Goal: Task Accomplishment & Management: Manage account settings

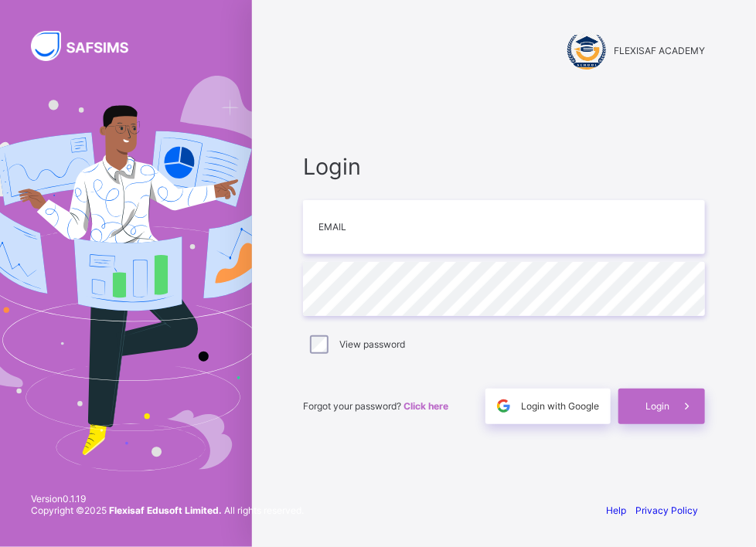
type input "**********"
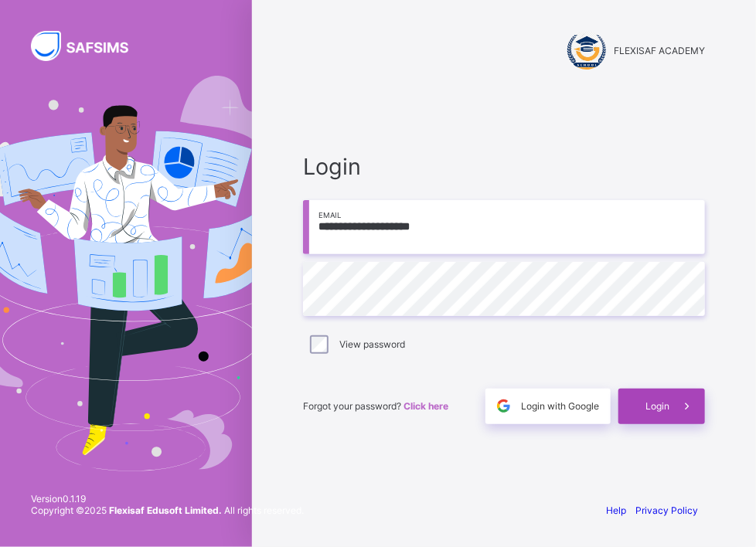
click at [655, 402] on span "Login" at bounding box center [657, 406] width 24 height 12
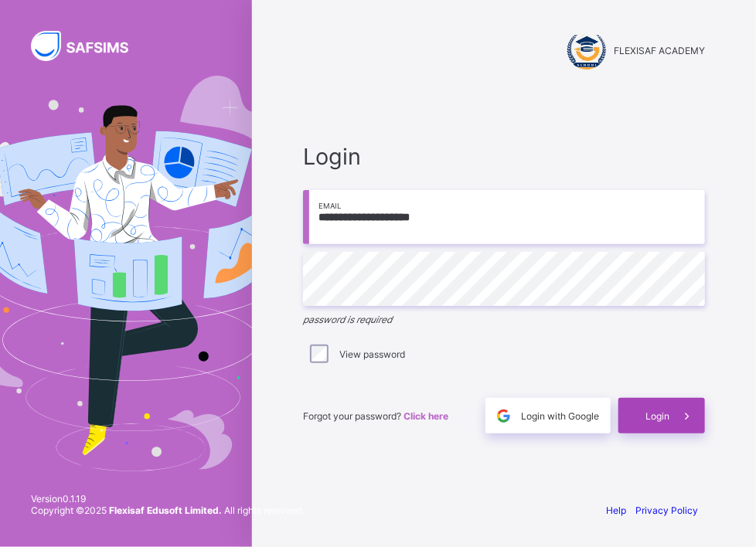
click at [651, 404] on div "Login" at bounding box center [661, 416] width 87 height 36
click at [651, 417] on span "Login" at bounding box center [657, 416] width 24 height 12
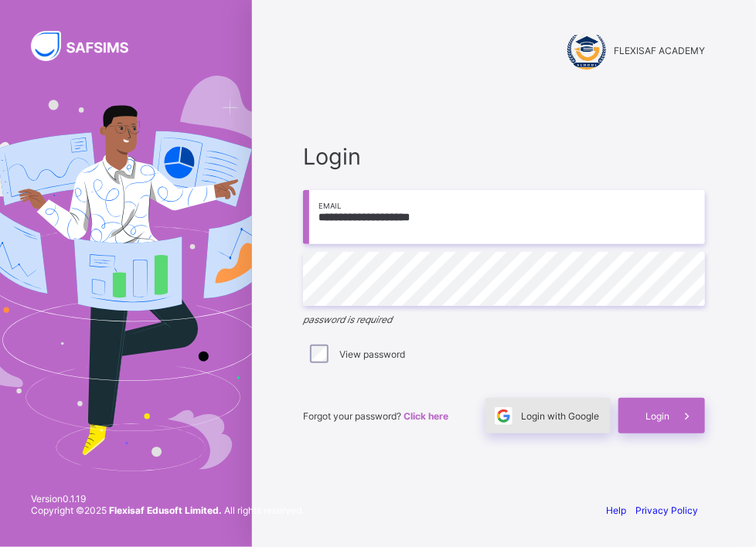
click at [562, 419] on span "Login with Google" at bounding box center [560, 416] width 78 height 12
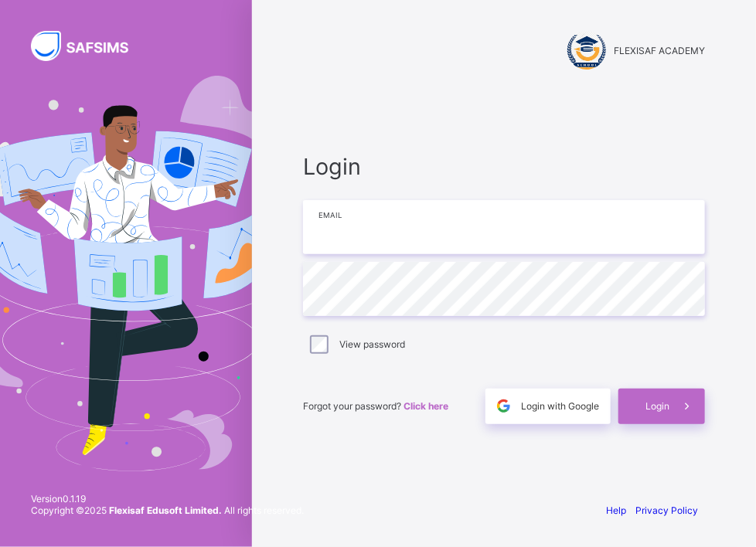
click at [341, 243] on input "email" at bounding box center [504, 227] width 402 height 54
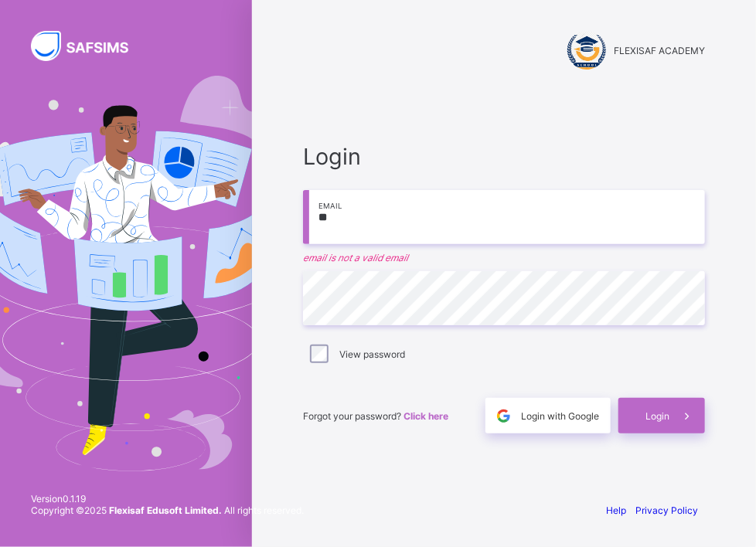
type input "*"
type input "*******"
click at [661, 416] on span "Login" at bounding box center [657, 416] width 24 height 12
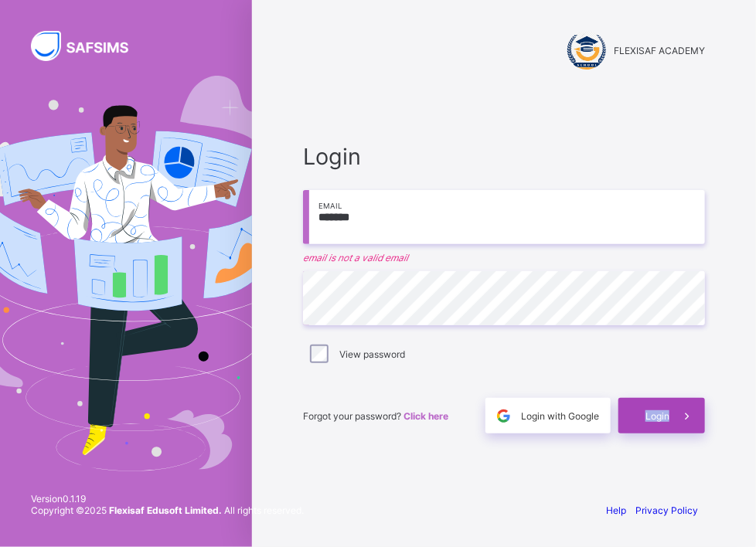
click at [661, 416] on span "Login" at bounding box center [657, 416] width 24 height 12
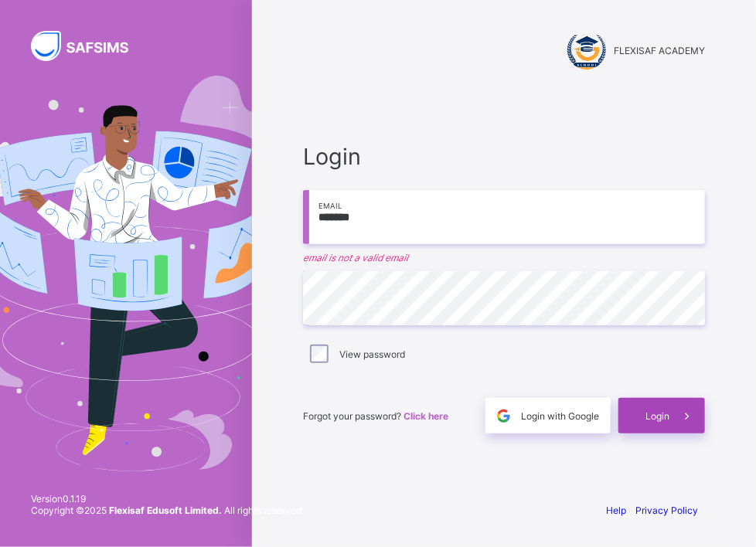
click at [661, 416] on span "Login" at bounding box center [657, 416] width 24 height 12
click at [650, 418] on span "Login" at bounding box center [657, 416] width 24 height 12
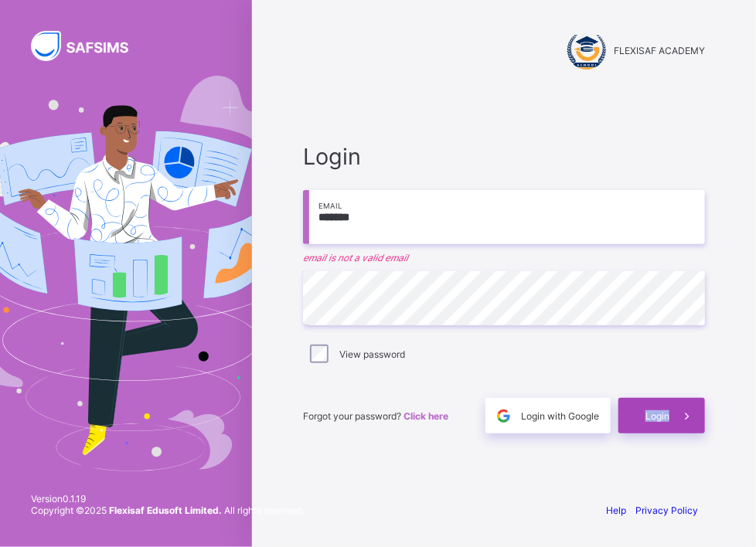
click at [650, 418] on span "Login" at bounding box center [657, 416] width 24 height 12
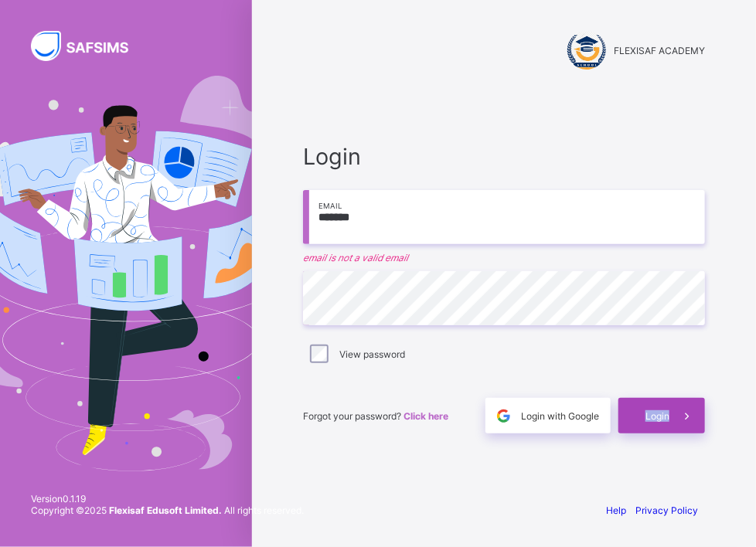
click at [650, 418] on span "Login" at bounding box center [657, 416] width 24 height 12
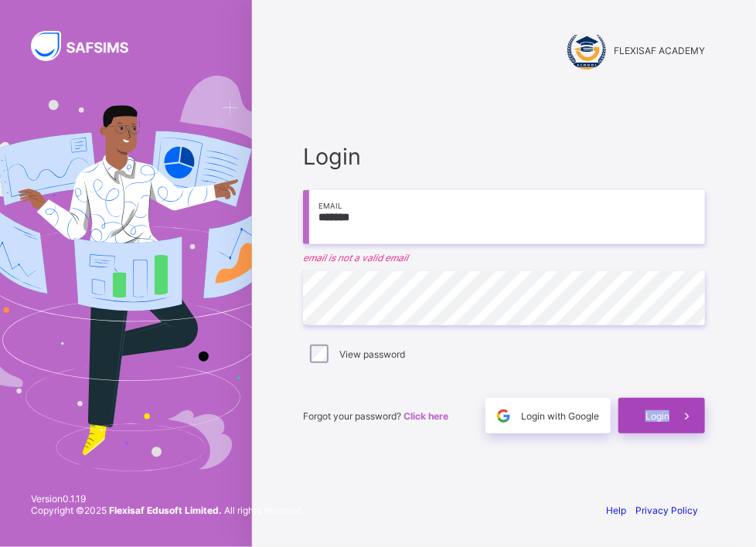
click at [650, 417] on span "Login" at bounding box center [657, 416] width 24 height 12
click at [650, 416] on span "Login" at bounding box center [657, 416] width 24 height 12
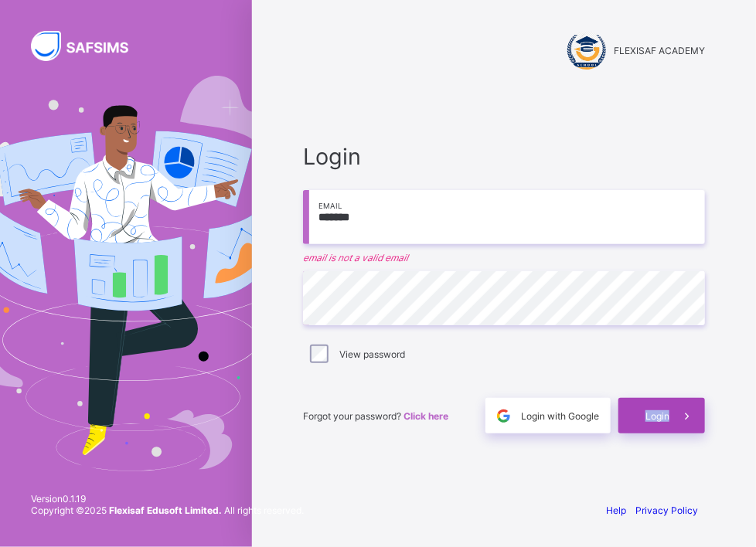
click at [650, 416] on span "Login" at bounding box center [657, 416] width 24 height 12
click at [654, 410] on span "Login" at bounding box center [657, 416] width 24 height 12
click at [652, 410] on span "Login" at bounding box center [657, 416] width 24 height 12
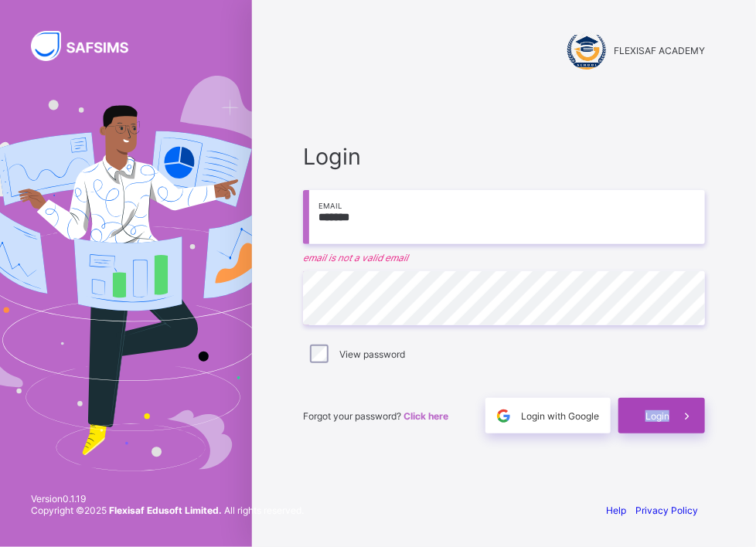
click at [652, 410] on span "Login" at bounding box center [657, 416] width 24 height 12
click at [108, 43] on img at bounding box center [89, 46] width 116 height 30
click at [648, 420] on span "Login" at bounding box center [657, 416] width 24 height 12
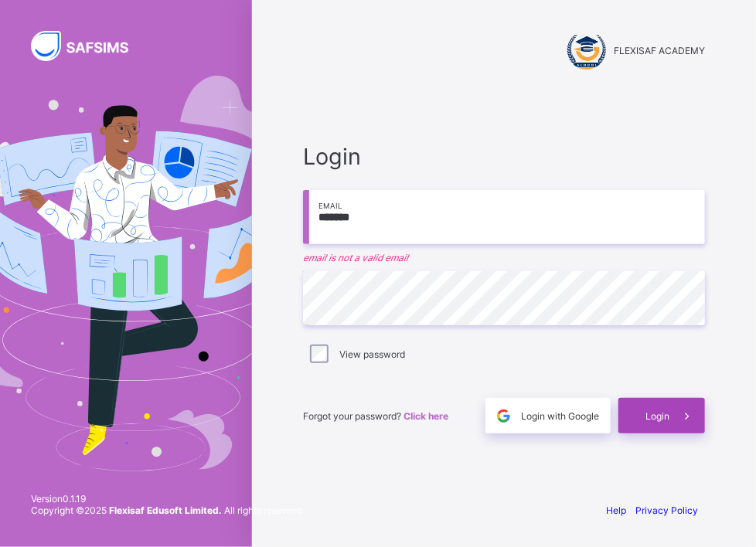
click at [648, 420] on span "Login" at bounding box center [657, 416] width 24 height 12
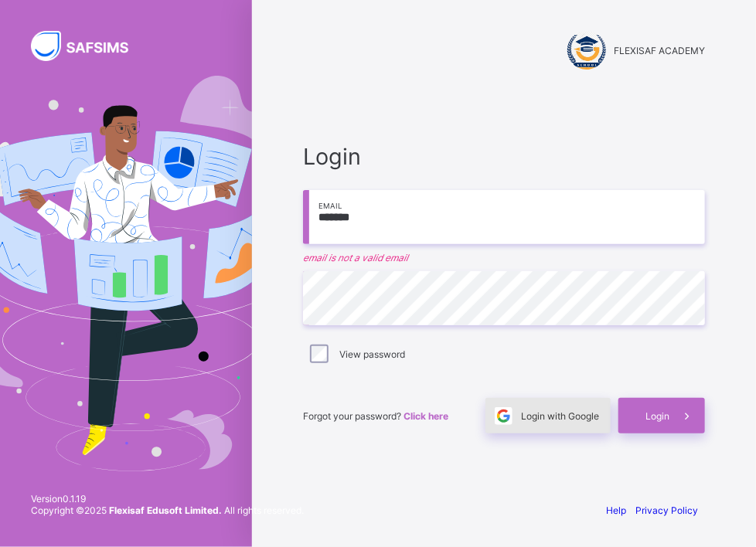
click at [560, 420] on span "Login with Google" at bounding box center [560, 416] width 78 height 12
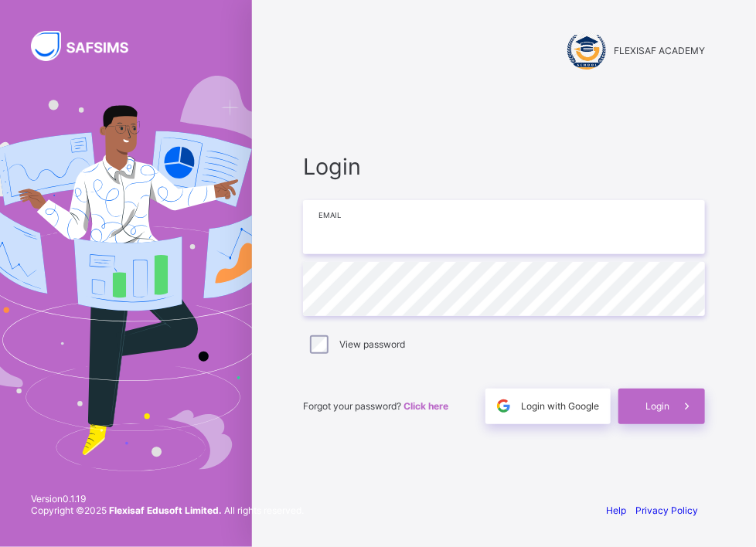
drag, startPoint x: 0, startPoint y: 0, endPoint x: 372, endPoint y: 220, distance: 432.6
click at [372, 220] on input "email" at bounding box center [504, 227] width 402 height 54
click at [372, 221] on input "email" at bounding box center [504, 227] width 402 height 54
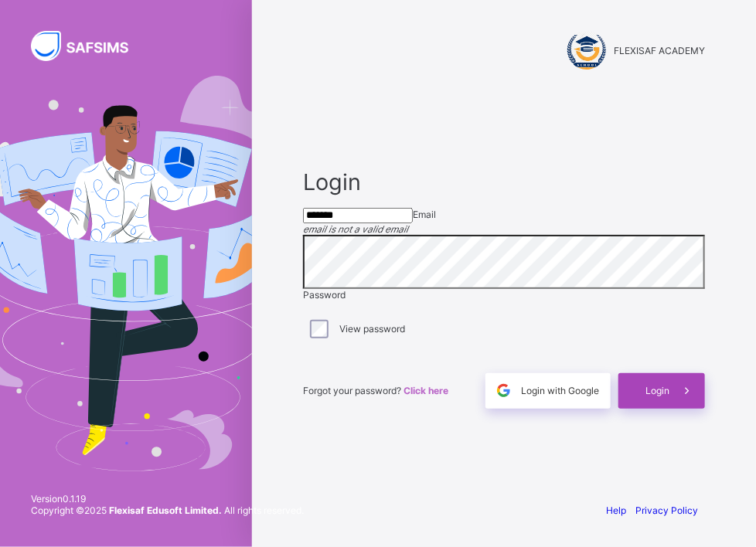
click at [662, 396] on span "Login" at bounding box center [657, 391] width 24 height 12
click at [661, 396] on span "Login" at bounding box center [657, 391] width 24 height 12
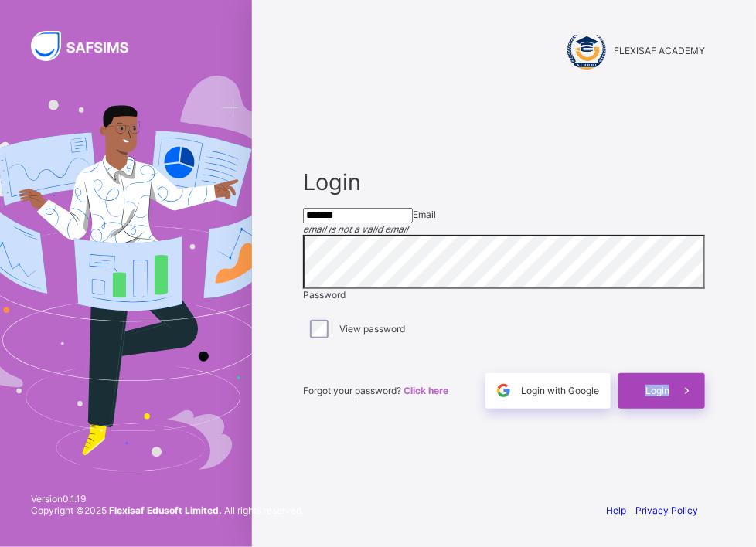
click at [661, 396] on span "Login" at bounding box center [657, 391] width 24 height 12
click at [658, 396] on span "Login" at bounding box center [657, 391] width 24 height 12
click at [667, 396] on span "Login" at bounding box center [657, 391] width 24 height 12
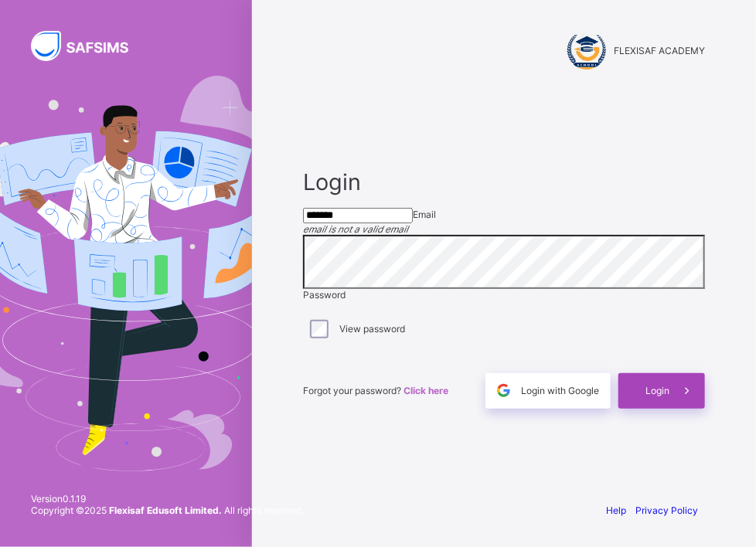
click at [667, 396] on span "Login" at bounding box center [657, 391] width 24 height 12
click at [692, 398] on icon at bounding box center [686, 390] width 16 height 15
click at [683, 398] on icon at bounding box center [686, 390] width 16 height 15
click at [679, 398] on icon at bounding box center [686, 390] width 16 height 15
click at [678, 398] on icon at bounding box center [686, 390] width 16 height 15
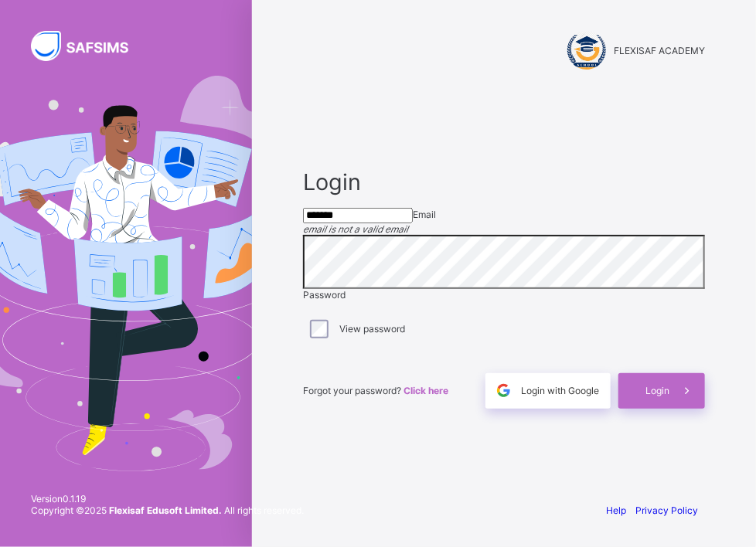
click at [371, 216] on input "*******" at bounding box center [358, 215] width 110 height 15
type input "********"
click at [664, 396] on span "Login" at bounding box center [657, 391] width 24 height 12
click at [659, 396] on span "Login" at bounding box center [657, 391] width 24 height 12
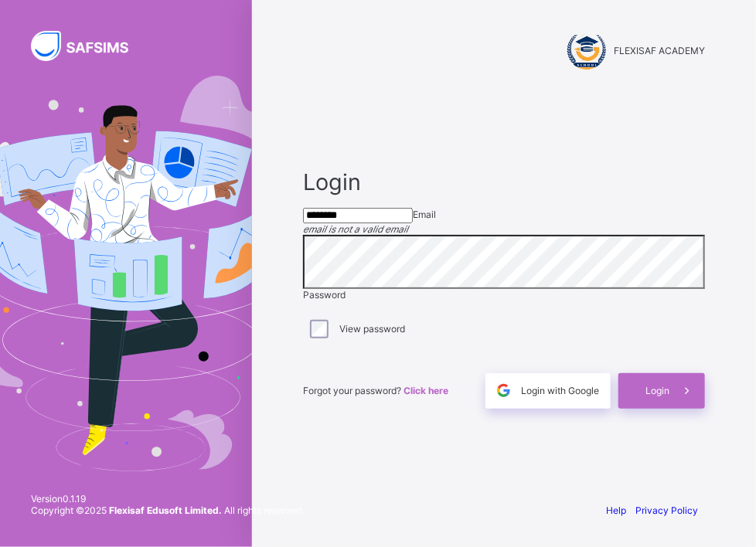
click at [353, 215] on input "********" at bounding box center [358, 215] width 110 height 15
click at [405, 219] on input "********" at bounding box center [358, 215] width 110 height 15
click at [666, 396] on span "Login" at bounding box center [657, 391] width 24 height 12
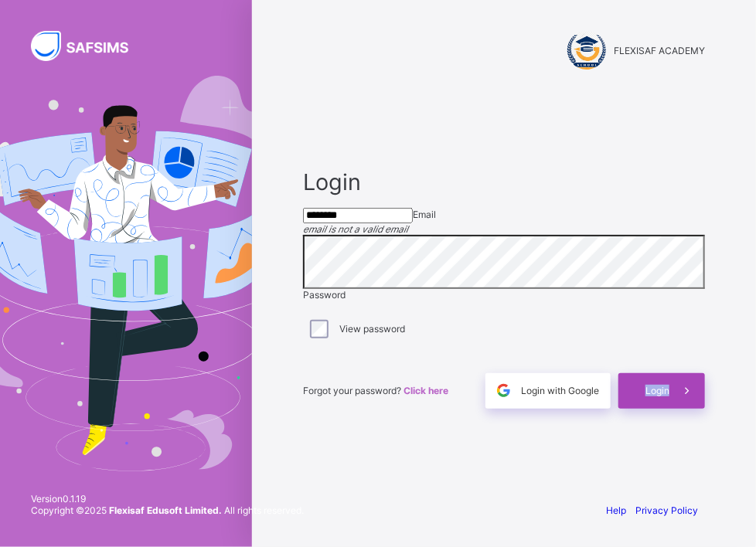
click at [666, 396] on span "Login" at bounding box center [657, 391] width 24 height 12
click at [659, 396] on span "Login" at bounding box center [657, 391] width 24 height 12
click at [658, 396] on span "Login" at bounding box center [657, 391] width 24 height 12
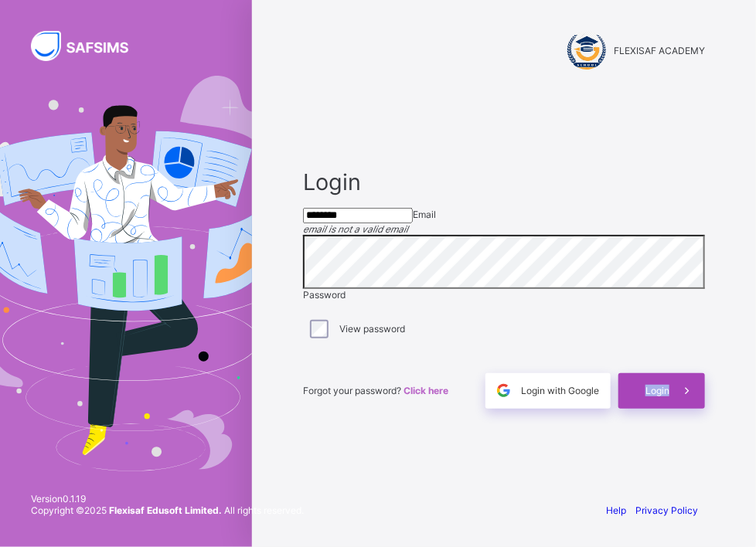
click at [658, 396] on span "Login" at bounding box center [657, 391] width 24 height 12
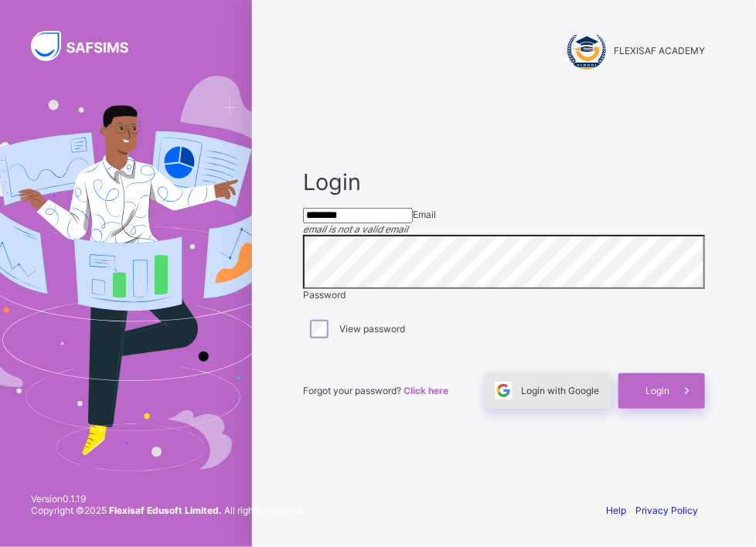
click at [572, 396] on span "Login with Google" at bounding box center [560, 391] width 78 height 12
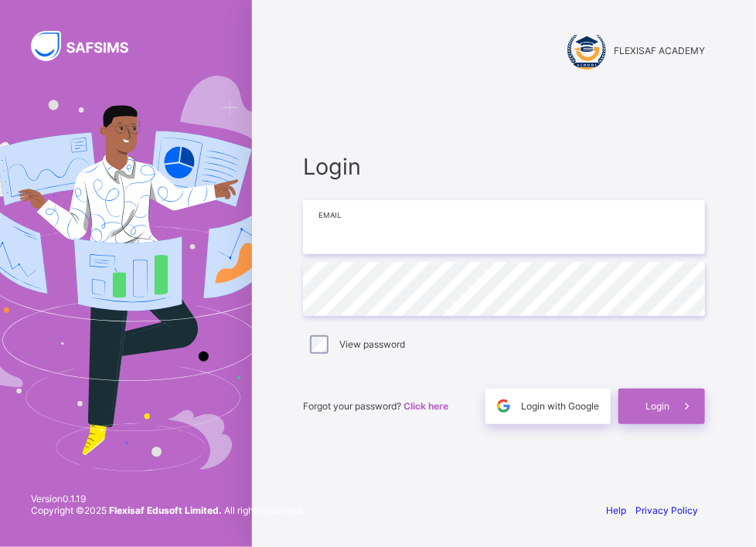
click at [349, 222] on input "email" at bounding box center [504, 227] width 402 height 54
type input "********"
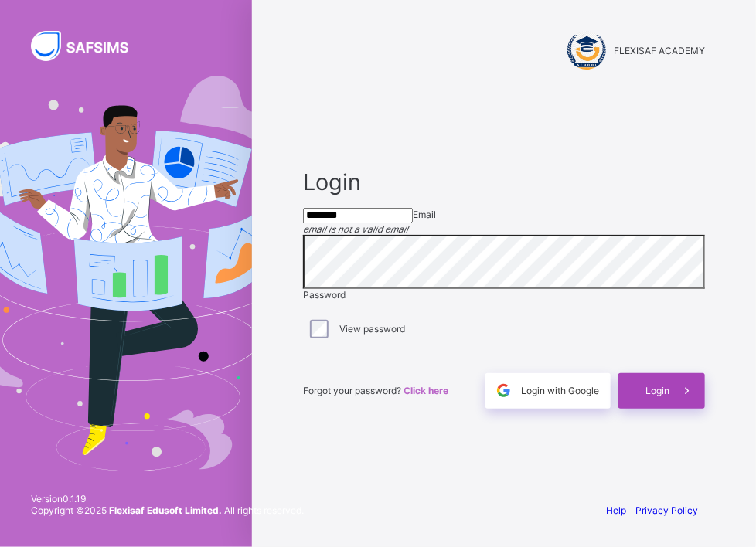
click at [659, 396] on span "Login" at bounding box center [657, 391] width 24 height 12
click at [658, 396] on span "Login" at bounding box center [657, 391] width 24 height 12
click at [657, 396] on span "Login" at bounding box center [657, 391] width 24 height 12
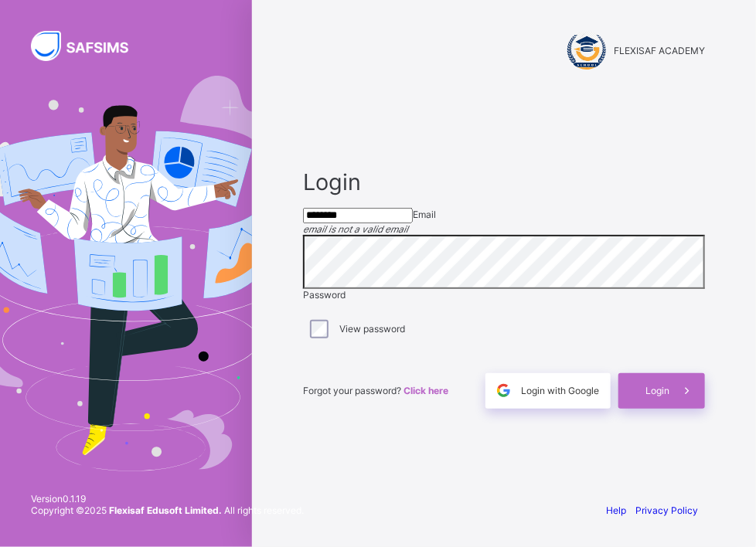
click at [343, 335] on label "View password" at bounding box center [372, 329] width 66 height 12
click at [389, 208] on input "********" at bounding box center [358, 215] width 110 height 15
click at [374, 219] on input "********" at bounding box center [358, 215] width 110 height 15
click at [634, 50] on span "FLEXISAF ACADEMY" at bounding box center [658, 51] width 91 height 12
